Goal: Find specific page/section: Find specific page/section

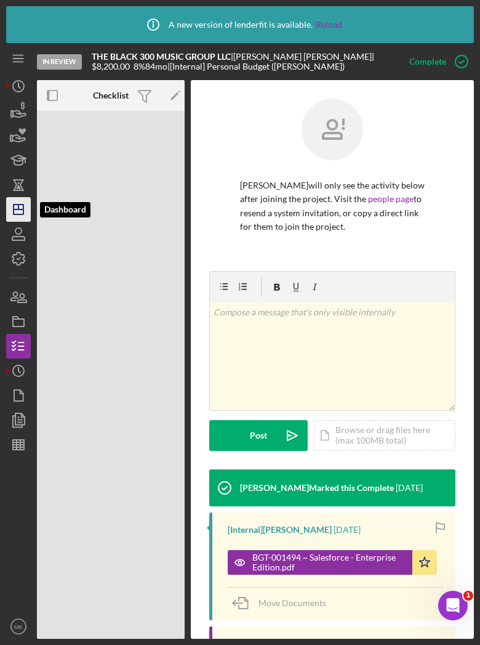
click at [20, 217] on icon "Icon/Dashboard" at bounding box center [18, 209] width 31 height 31
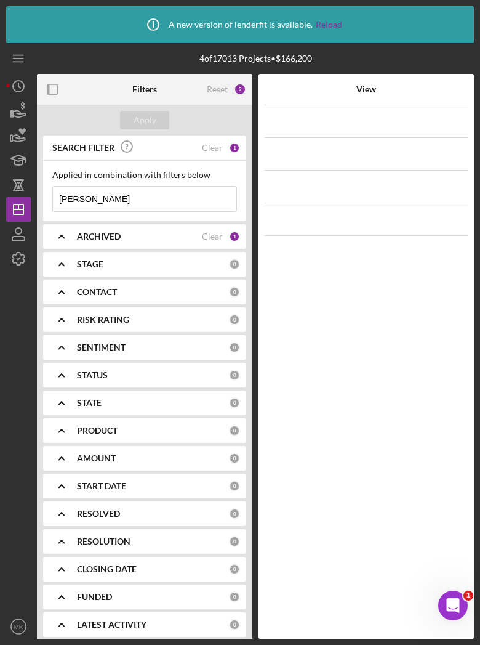
drag, startPoint x: 95, startPoint y: 199, endPoint x: 39, endPoint y: 204, distance: 56.2
click at [39, 204] on div "SEARCH FILTER Clear 1 Applied in combination with filters below [PERSON_NAME] I…" at bounding box center [144, 390] width 215 height 510
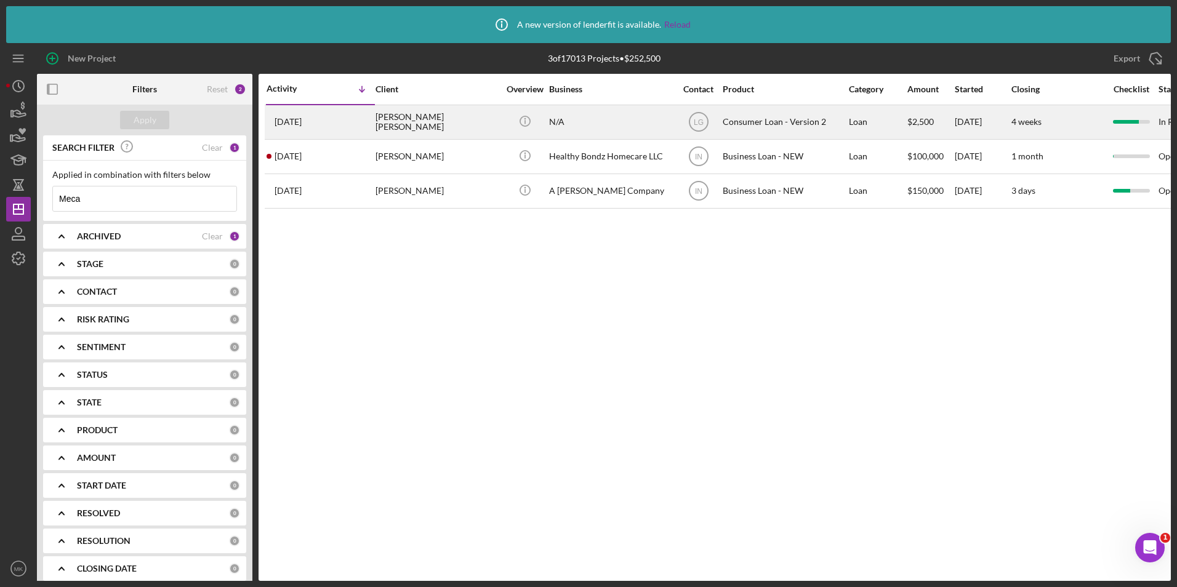
type input "Meca"
click at [480, 129] on div "[PERSON_NAME] [PERSON_NAME]" at bounding box center [437, 122] width 123 height 33
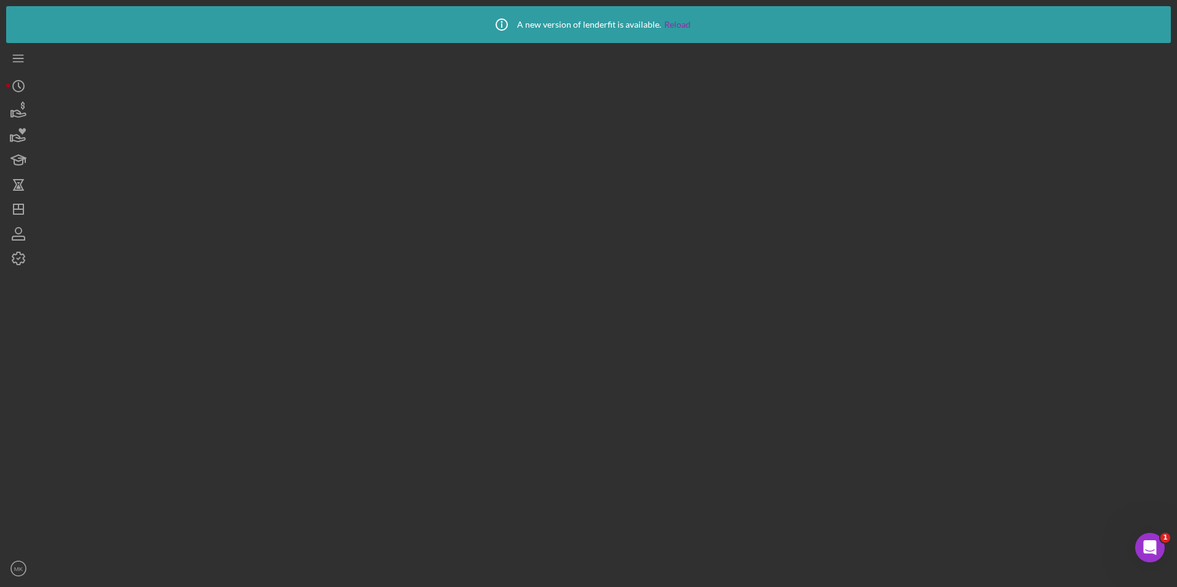
click at [480, 129] on div at bounding box center [604, 312] width 1134 height 538
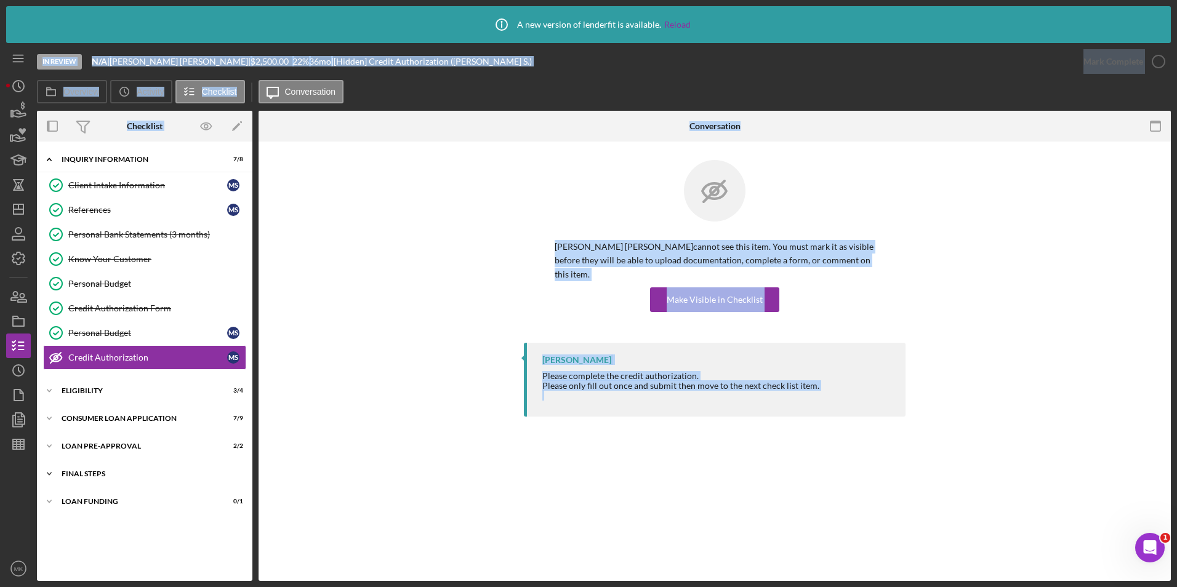
click at [100, 469] on div "Icon/Expander FINAL STEPS 5 / 10" at bounding box center [144, 474] width 215 height 25
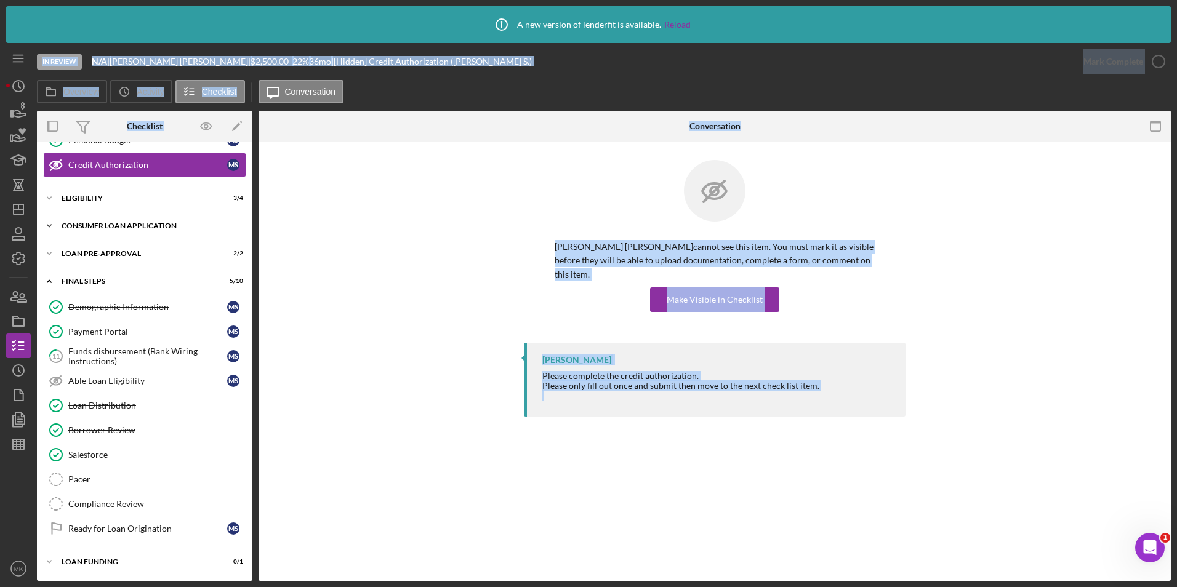
scroll to position [70, 0]
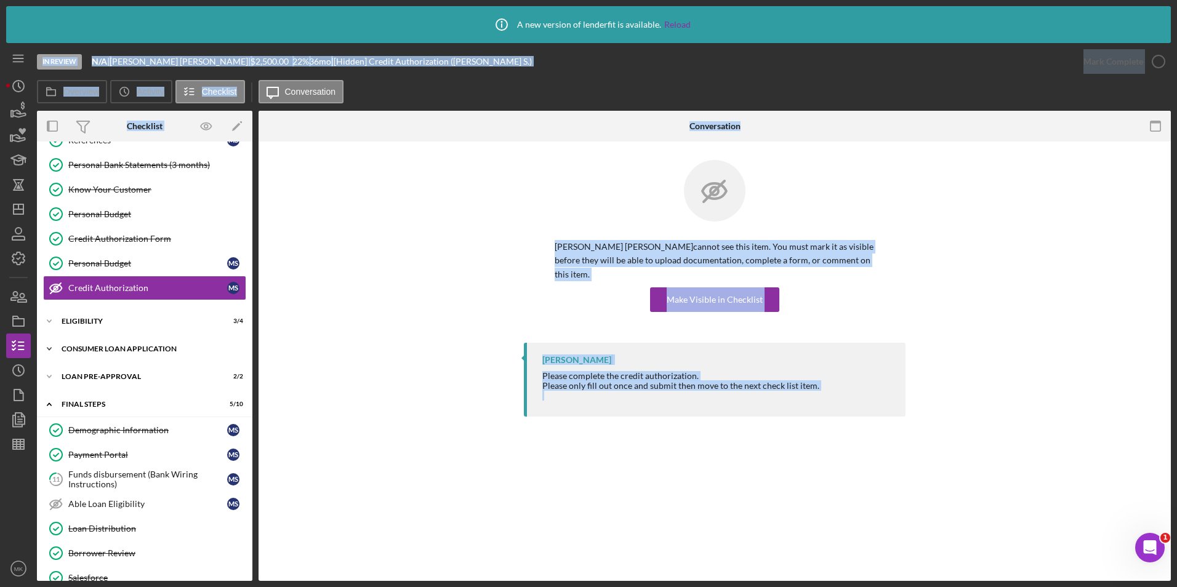
click at [87, 345] on div "Consumer Loan Application" at bounding box center [149, 348] width 175 height 7
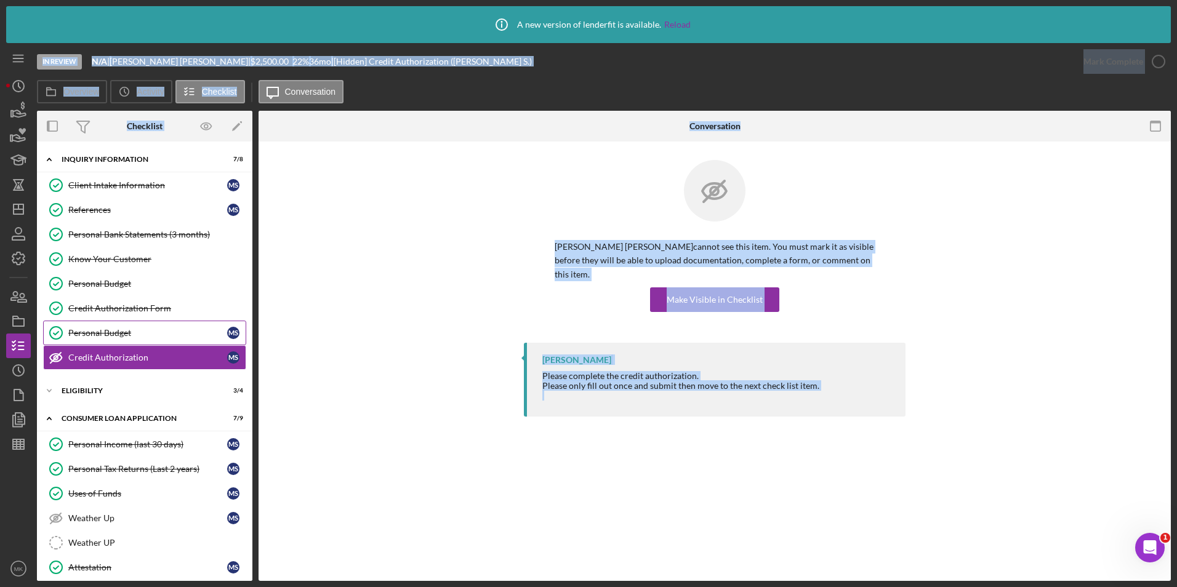
scroll to position [62, 0]
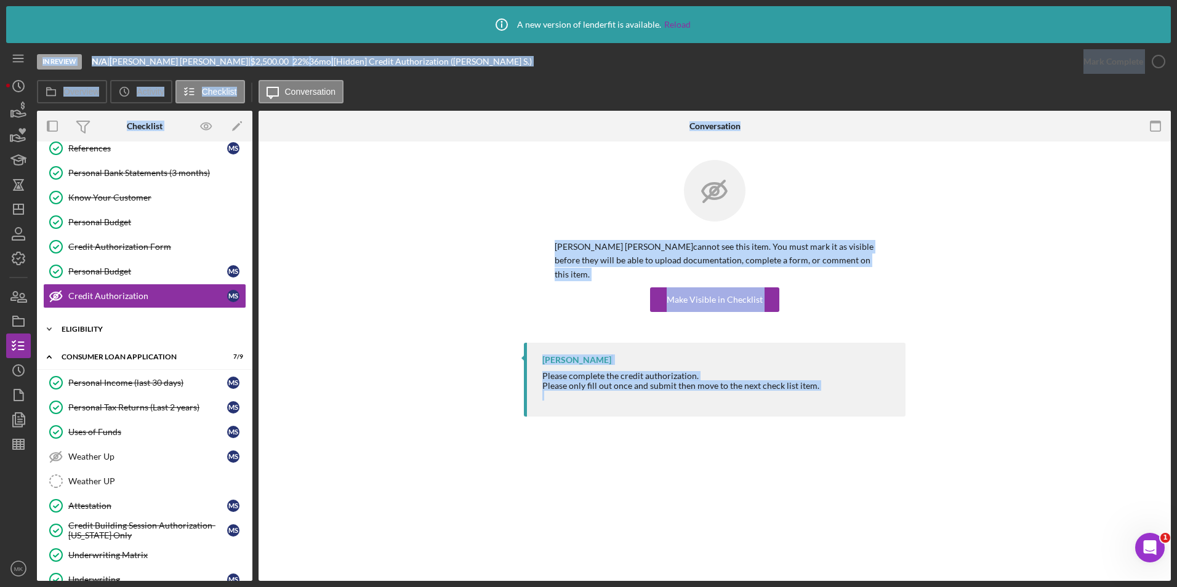
click at [131, 331] on div "Eligibility" at bounding box center [149, 329] width 175 height 7
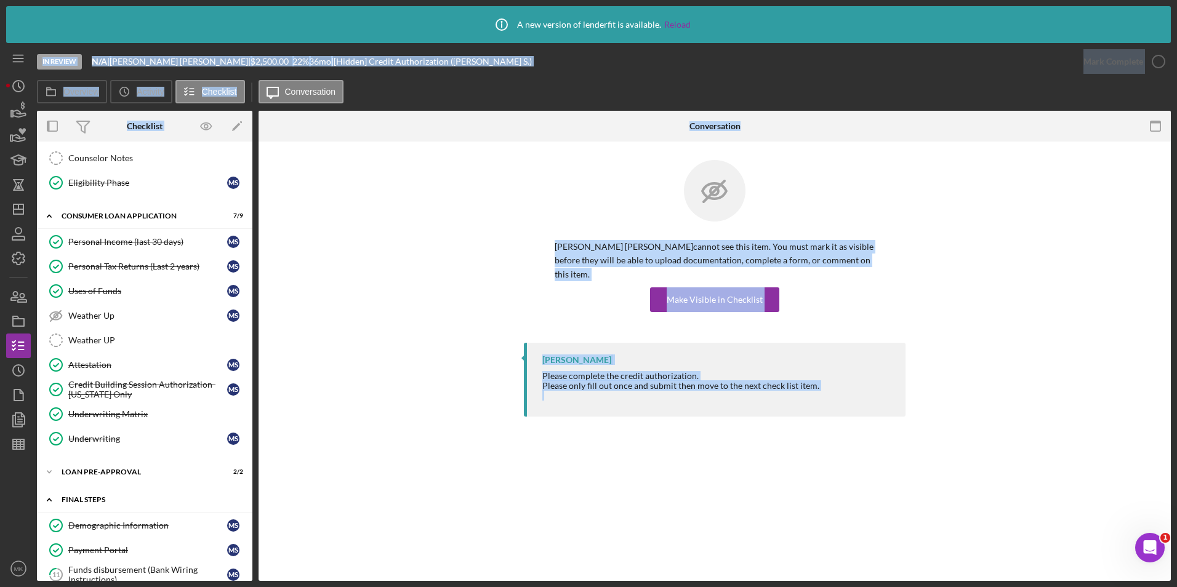
scroll to position [369, 0]
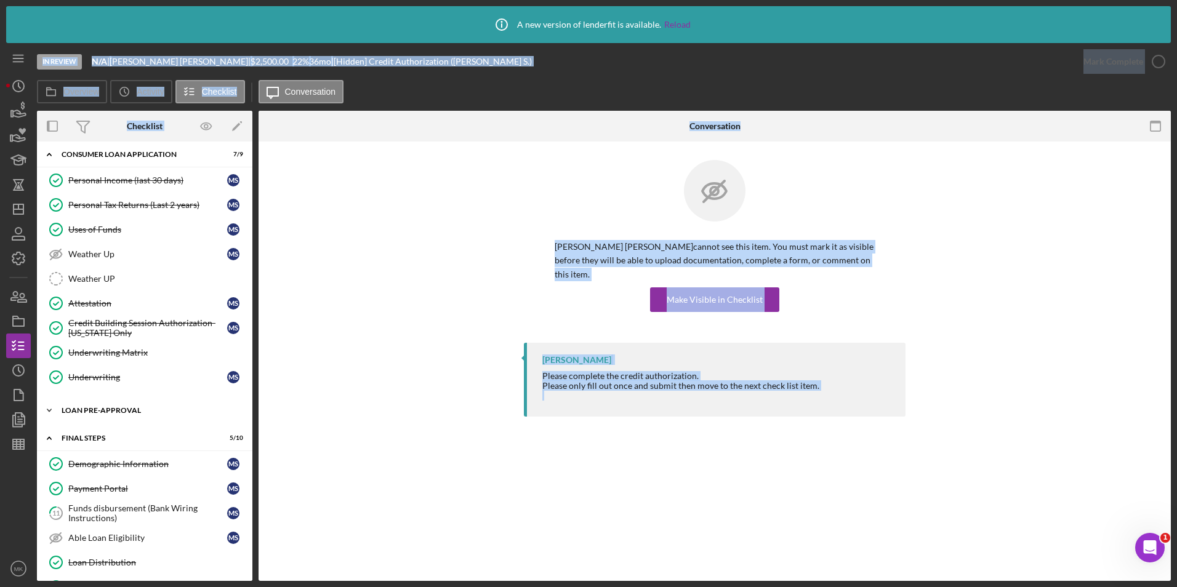
click at [116, 412] on div "Loan Pre-Approval" at bounding box center [149, 410] width 175 height 7
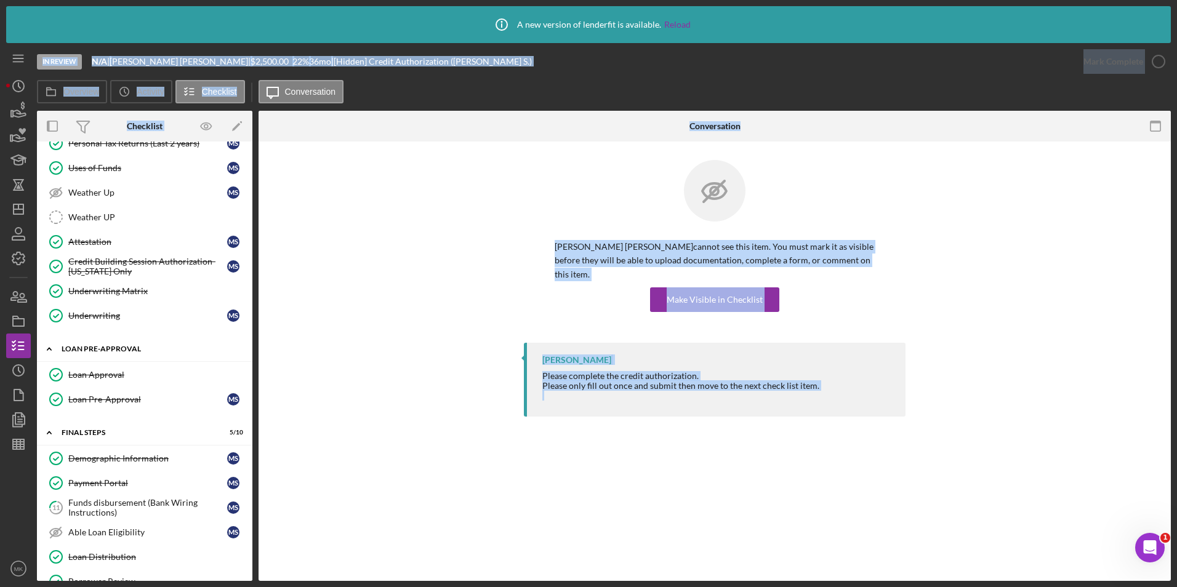
scroll to position [554, 0]
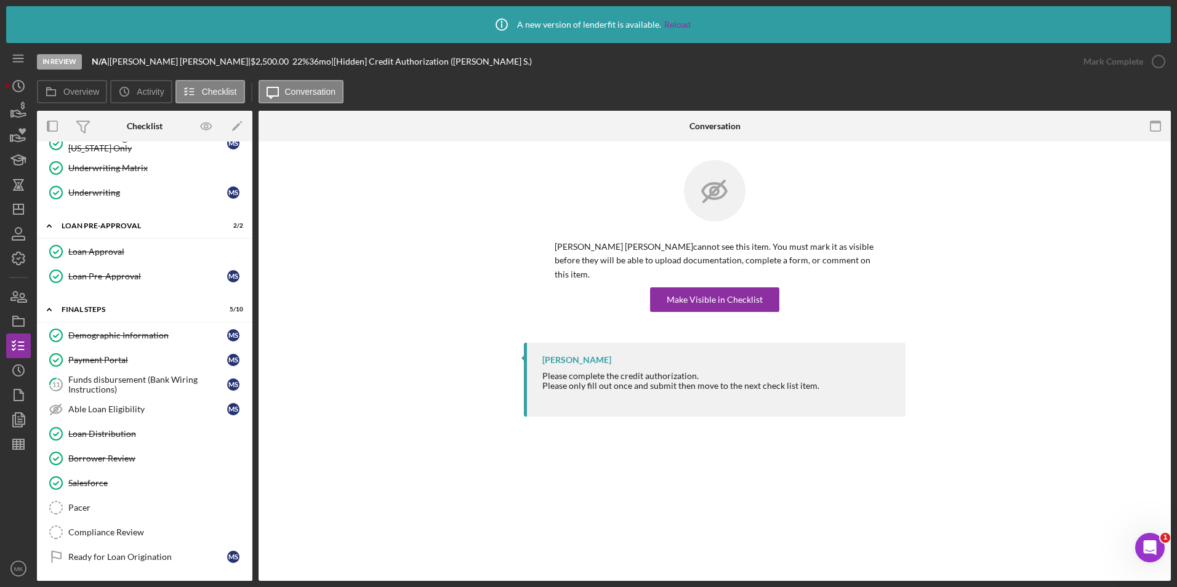
drag, startPoint x: 853, startPoint y: 21, endPoint x: 1274, endPoint y: 34, distance: 421.3
click at [480, 34] on html "Icon/Info A new version of lenderfit is available. Reload In Review N/A | [PERS…" at bounding box center [588, 293] width 1177 height 587
